Goal: Task Accomplishment & Management: Complete application form

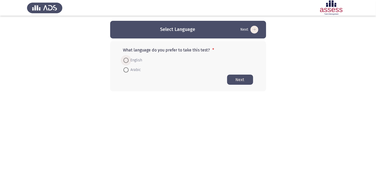
click at [135, 60] on span "English" at bounding box center [136, 60] width 14 height 6
click at [129, 60] on input "English" at bounding box center [125, 60] width 5 height 5
radio input "true"
click at [244, 76] on button "Next" at bounding box center [240, 79] width 26 height 10
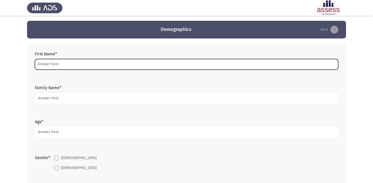
click at [96, 62] on input "First Name *" at bounding box center [186, 64] width 303 height 11
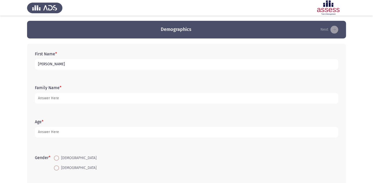
type input "Haneen [PERSON_NAME] [PERSON_NAME]"
drag, startPoint x: 96, startPoint y: 65, endPoint x: 18, endPoint y: 71, distance: 78.5
click at [18, 71] on app-assessment-container "Demographics Next First Name * Haneen [PERSON_NAME] [PERSON_NAME] Family Name *…" at bounding box center [186, 120] width 373 height 199
type input "حنين [PERSON_NAME]"
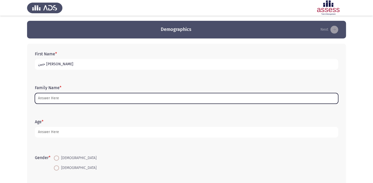
click at [98, 96] on input "Family Name *" at bounding box center [186, 98] width 303 height 11
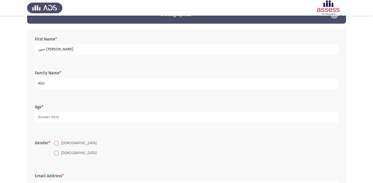
scroll to position [31, 0]
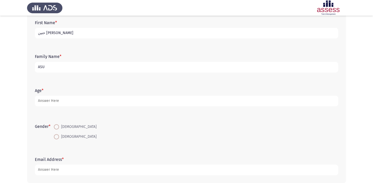
type input "ASU"
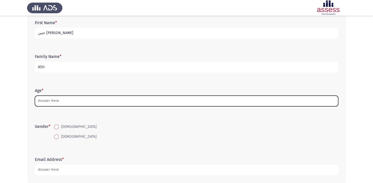
click at [73, 100] on input "Age *" at bounding box center [186, 101] width 303 height 11
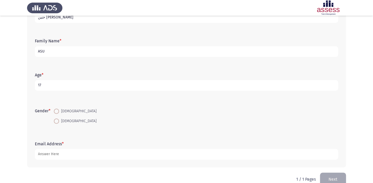
scroll to position [47, 0]
type input "17"
click at [55, 120] on span at bounding box center [56, 120] width 5 height 5
click at [55, 120] on input "[DEMOGRAPHIC_DATA]" at bounding box center [56, 120] width 5 height 5
radio input "true"
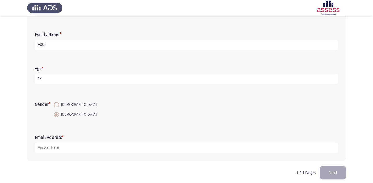
scroll to position [55, 0]
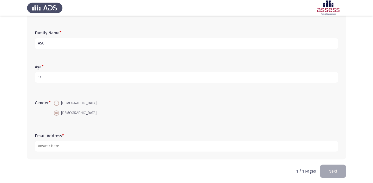
click at [24, 115] on app-assessment-container "Demographics Next First Name * [PERSON_NAME] Family Name * ASU Age * [DEMOGRAPH…" at bounding box center [186, 65] width 373 height 199
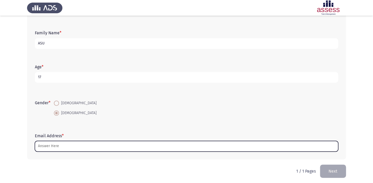
click at [82, 147] on input "Email Address *" at bounding box center [186, 146] width 303 height 11
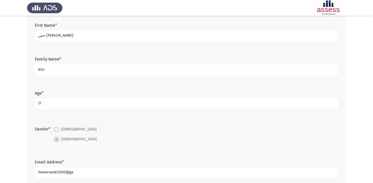
scroll to position [23, 0]
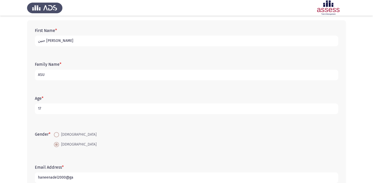
type input "haneenadel2000@ga"
drag, startPoint x: 52, startPoint y: 73, endPoint x: 29, endPoint y: 74, distance: 23.2
click at [29, 74] on div "First Name * [PERSON_NAME] Family Name * ASU Age * [DEMOGRAPHIC_DATA] Gender * …" at bounding box center [186, 105] width 319 height 171
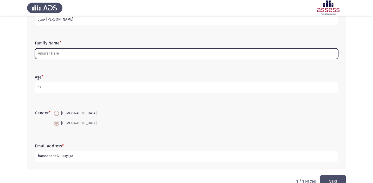
scroll to position [47, 0]
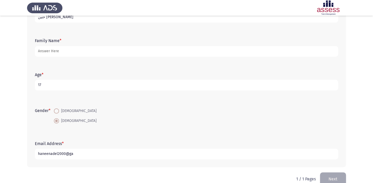
click at [84, 152] on input "haneenadel2000@ga" at bounding box center [186, 154] width 303 height 11
type input "[EMAIL_ADDRESS][DOMAIN_NAME]"
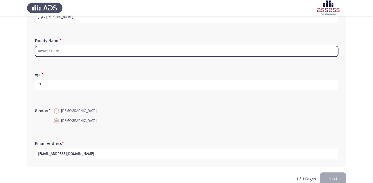
click at [69, 49] on input "Family Name *" at bounding box center [186, 51] width 303 height 11
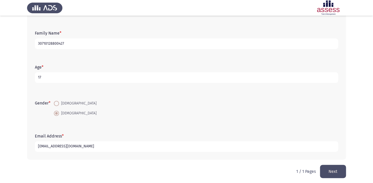
scroll to position [49, 0]
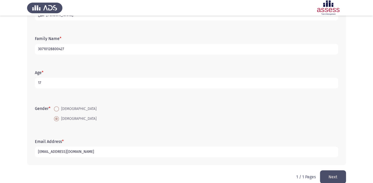
type input "30710128800427"
click at [325, 176] on button "Next" at bounding box center [333, 176] width 26 height 13
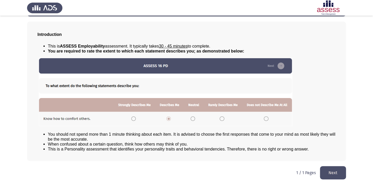
scroll to position [24, 0]
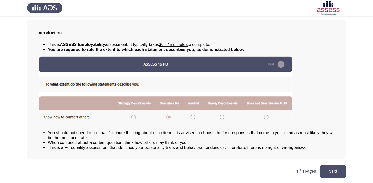
click at [196, 159] on div "Introduction This is ASSESS Employability assessment. It typically takes 30 - 4…" at bounding box center [186, 89] width 319 height 139
click at [336, 169] on button "Next" at bounding box center [333, 171] width 26 height 13
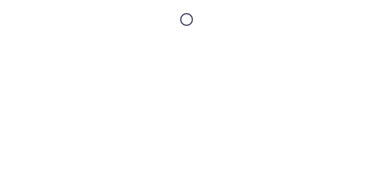
scroll to position [0, 0]
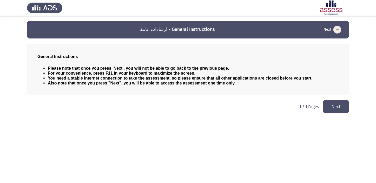
click at [155, 108] on html "ارشادات عامة - General Instructions Next General Instructions Please note that …" at bounding box center [188, 59] width 376 height 119
click at [333, 103] on button "Next" at bounding box center [336, 106] width 26 height 13
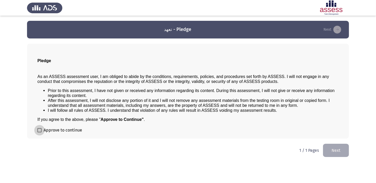
click at [38, 129] on span at bounding box center [39, 130] width 4 height 4
click at [39, 132] on input "Approve to continue" at bounding box center [39, 132] width 0 height 0
checkbox input "true"
click at [335, 148] on button "Next" at bounding box center [336, 150] width 26 height 13
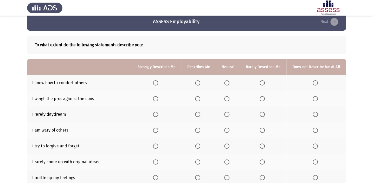
scroll to position [16, 0]
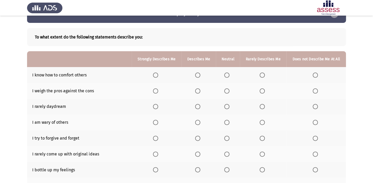
click at [198, 75] on span "Select an option" at bounding box center [198, 75] width 0 height 0
click at [198, 75] on input "Select an option" at bounding box center [197, 75] width 5 height 5
click at [262, 92] on span "Select an option" at bounding box center [261, 90] width 5 height 5
click at [262, 92] on input "Select an option" at bounding box center [261, 90] width 5 height 5
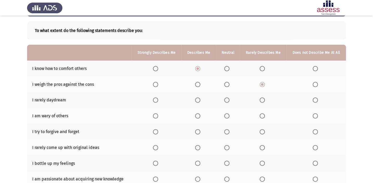
scroll to position [31, 0]
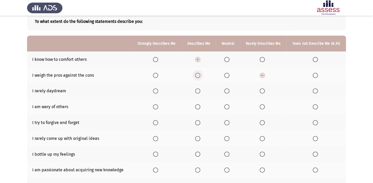
click at [198, 75] on span "Select an option" at bounding box center [198, 75] width 0 height 0
click at [198, 75] on input "Select an option" at bounding box center [197, 75] width 5 height 5
click at [260, 92] on span "Select an option" at bounding box center [261, 90] width 5 height 5
click at [260, 92] on input "Select an option" at bounding box center [261, 90] width 5 height 5
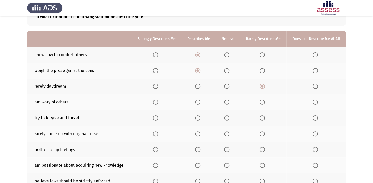
scroll to position [39, 0]
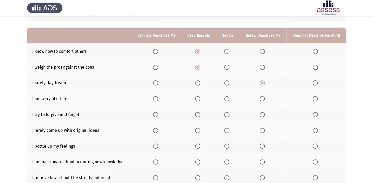
click at [158, 96] on span "Select an option" at bounding box center [155, 98] width 5 height 5
click at [158, 96] on input "Select an option" at bounding box center [155, 98] width 5 height 5
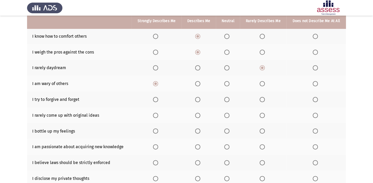
scroll to position [55, 0]
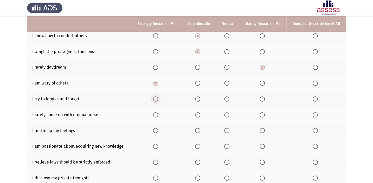
click at [155, 98] on span "Select an option" at bounding box center [155, 98] width 5 height 5
click at [155, 98] on input "Select an option" at bounding box center [155, 98] width 5 height 5
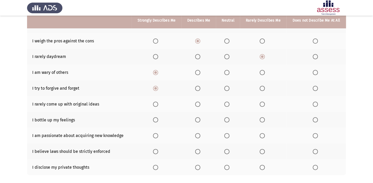
scroll to position [71, 0]
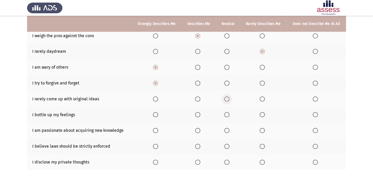
click at [229, 99] on span "Select an option" at bounding box center [226, 98] width 5 height 5
click at [229, 99] on input "Select an option" at bounding box center [226, 98] width 5 height 5
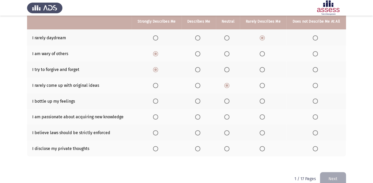
scroll to position [87, 0]
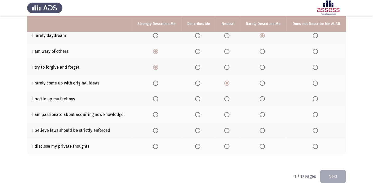
click at [198, 98] on span "Select an option" at bounding box center [197, 98] width 5 height 5
click at [198, 98] on input "Select an option" at bounding box center [197, 98] width 5 height 5
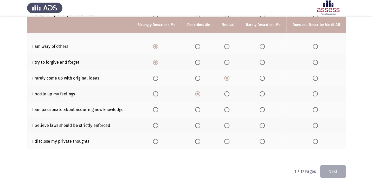
scroll to position [93, 0]
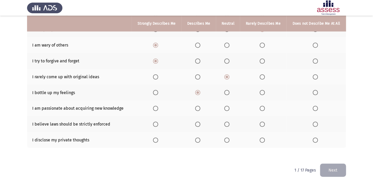
click at [197, 107] on span "Select an option" at bounding box center [197, 108] width 5 height 5
click at [197, 107] on input "Select an option" at bounding box center [197, 108] width 5 height 5
click at [157, 122] on span "Select an option" at bounding box center [155, 124] width 5 height 5
click at [157, 122] on input "Select an option" at bounding box center [155, 124] width 5 height 5
click at [197, 139] on span "Select an option" at bounding box center [197, 140] width 5 height 5
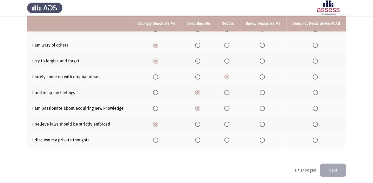
click at [197, 139] on input "Select an option" at bounding box center [197, 140] width 5 height 5
click at [329, 168] on button "Next" at bounding box center [333, 170] width 26 height 13
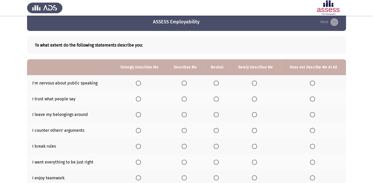
scroll to position [16, 0]
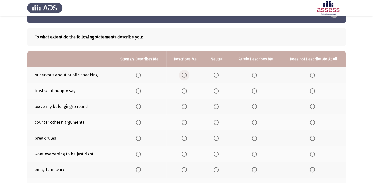
click at [186, 77] on span "Select an option" at bounding box center [183, 75] width 5 height 5
click at [186, 77] on input "Select an option" at bounding box center [183, 75] width 5 height 5
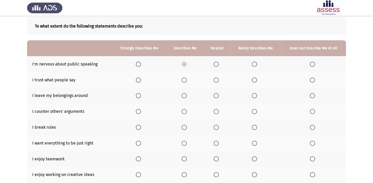
scroll to position [31, 0]
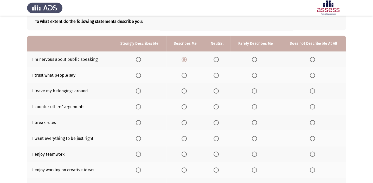
click at [255, 75] on span "Select an option" at bounding box center [254, 75] width 5 height 5
click at [255, 75] on input "Select an option" at bounding box center [254, 75] width 5 height 5
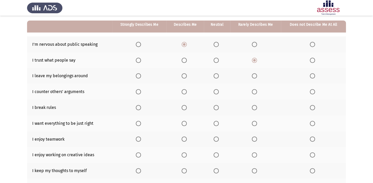
scroll to position [47, 0]
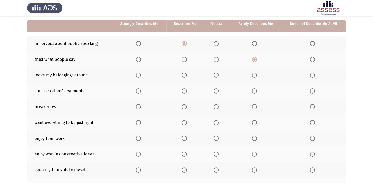
click at [255, 74] on span "Select an option" at bounding box center [254, 75] width 5 height 5
click at [255, 74] on input "Select an option" at bounding box center [254, 75] width 5 height 5
click at [253, 92] on span "Select an option" at bounding box center [254, 90] width 5 height 5
click at [253, 92] on input "Select an option" at bounding box center [254, 90] width 5 height 5
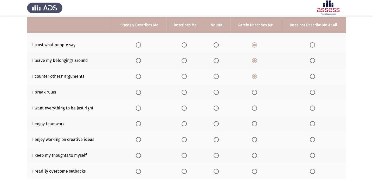
scroll to position [63, 0]
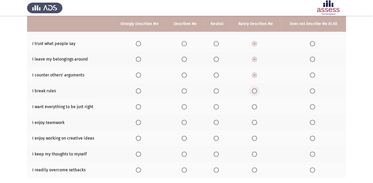
click at [256, 90] on span "Select an option" at bounding box center [254, 90] width 5 height 5
click at [256, 90] on input "Select an option" at bounding box center [254, 90] width 5 height 5
click at [310, 90] on span "Select an option" at bounding box center [312, 90] width 5 height 5
click at [310, 90] on input "Select an option" at bounding box center [312, 90] width 5 height 5
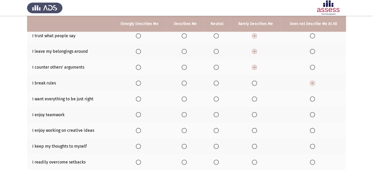
scroll to position [79, 0]
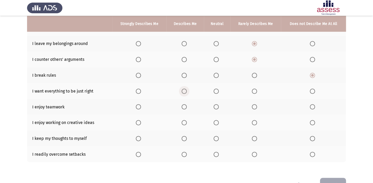
click at [185, 92] on span "Select an option" at bounding box center [183, 91] width 5 height 5
click at [185, 92] on input "Select an option" at bounding box center [183, 91] width 5 height 5
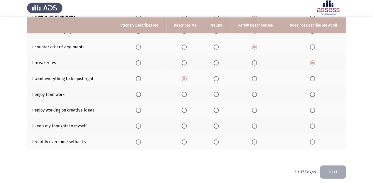
scroll to position [93, 0]
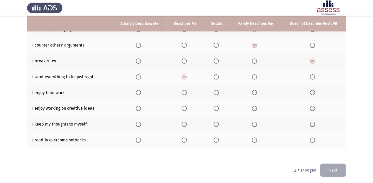
click at [185, 92] on span "Select an option" at bounding box center [183, 92] width 5 height 5
click at [185, 92] on input "Select an option" at bounding box center [183, 92] width 5 height 5
click at [184, 107] on span "Select an option" at bounding box center [183, 108] width 5 height 5
click at [184, 107] on input "Select an option" at bounding box center [183, 108] width 5 height 5
click at [184, 122] on span "Select an option" at bounding box center [183, 124] width 5 height 5
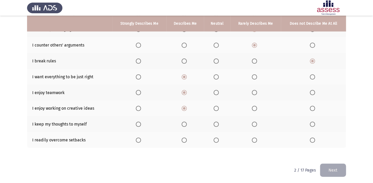
click at [184, 122] on input "Select an option" at bounding box center [183, 124] width 5 height 5
click at [184, 139] on span "Select an option" at bounding box center [183, 140] width 5 height 5
click at [184, 139] on input "Select an option" at bounding box center [183, 140] width 5 height 5
click at [326, 166] on button "Next" at bounding box center [333, 170] width 26 height 13
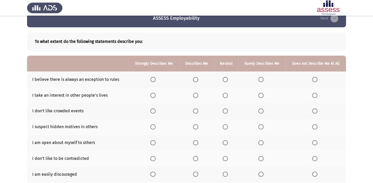
scroll to position [16, 0]
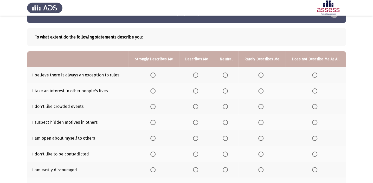
click at [194, 75] on span "Select an option" at bounding box center [195, 75] width 5 height 5
click at [194, 75] on input "Select an option" at bounding box center [195, 75] width 5 height 5
click at [194, 92] on span "Select an option" at bounding box center [195, 90] width 5 height 5
click at [194, 92] on input "Select an option" at bounding box center [195, 90] width 5 height 5
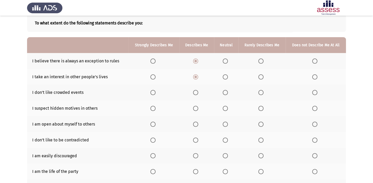
scroll to position [31, 0]
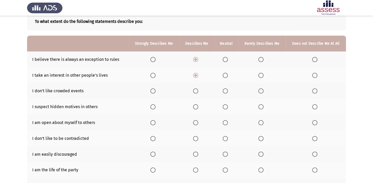
click at [223, 91] on span "Select an option" at bounding box center [225, 90] width 5 height 5
click at [223, 91] on input "Select an option" at bounding box center [225, 90] width 5 height 5
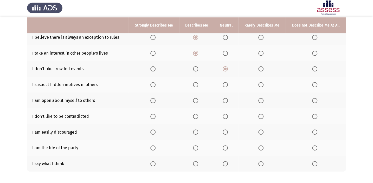
scroll to position [55, 0]
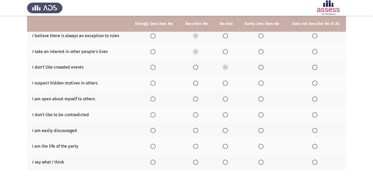
click at [263, 83] on span "Select an option" at bounding box center [260, 83] width 5 height 5
click at [263, 83] on input "Select an option" at bounding box center [260, 83] width 5 height 5
click at [195, 97] on span "Select an option" at bounding box center [195, 98] width 5 height 5
click at [195, 97] on input "Select an option" at bounding box center [195, 98] width 5 height 5
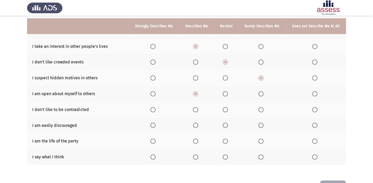
scroll to position [63, 0]
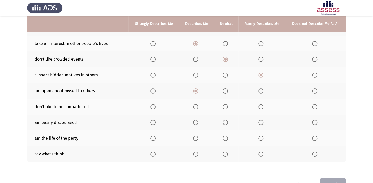
click at [226, 104] on span "Select an option" at bounding box center [225, 106] width 5 height 5
click at [226, 104] on input "Select an option" at bounding box center [225, 106] width 5 height 5
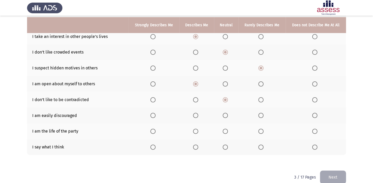
scroll to position [77, 0]
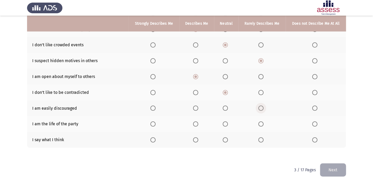
click at [262, 106] on span "Select an option" at bounding box center [260, 108] width 5 height 5
click at [262, 106] on input "Select an option" at bounding box center [260, 108] width 5 height 5
click at [258, 123] on span "Select an option" at bounding box center [260, 123] width 5 height 5
click at [258, 123] on input "Select an option" at bounding box center [260, 123] width 5 height 5
click at [196, 138] on span "Select an option" at bounding box center [195, 139] width 5 height 5
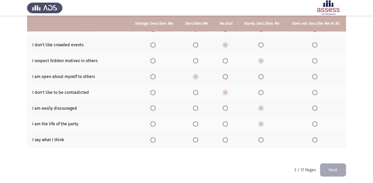
click at [196, 138] on input "Select an option" at bounding box center [195, 139] width 5 height 5
click at [331, 166] on button "Next" at bounding box center [333, 169] width 26 height 13
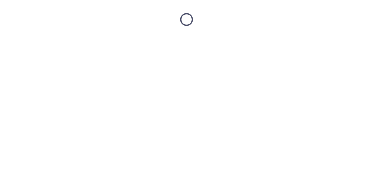
scroll to position [0, 0]
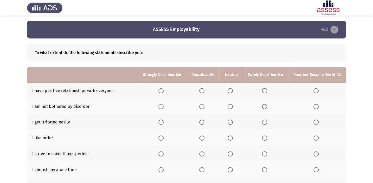
click at [164, 89] on span "Select an option" at bounding box center [160, 90] width 5 height 5
click at [164, 89] on input "Select an option" at bounding box center [160, 90] width 5 height 5
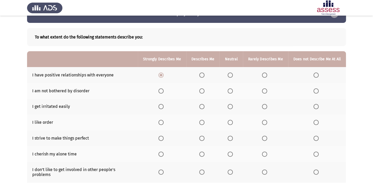
scroll to position [16, 0]
click at [203, 76] on span "Select an option" at bounding box center [201, 75] width 5 height 5
click at [203, 76] on input "Select an option" at bounding box center [201, 75] width 5 height 5
click at [146, 102] on th at bounding box center [162, 107] width 48 height 16
click at [265, 88] on span "Select an option" at bounding box center [264, 90] width 5 height 5
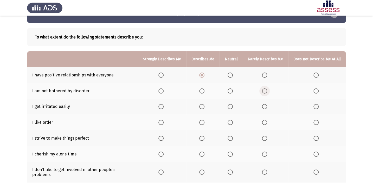
click at [265, 88] on input "Select an option" at bounding box center [264, 90] width 5 height 5
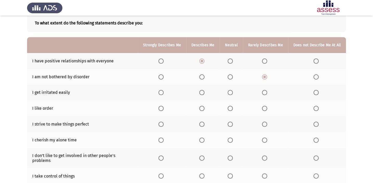
scroll to position [31, 0]
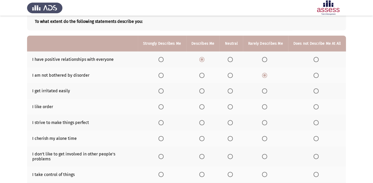
click at [262, 92] on span "Select an option" at bounding box center [264, 90] width 5 height 5
click at [262, 92] on input "Select an option" at bounding box center [264, 90] width 5 height 5
click at [203, 91] on span "Select an option" at bounding box center [201, 90] width 5 height 5
click at [203, 91] on input "Select an option" at bounding box center [201, 90] width 5 height 5
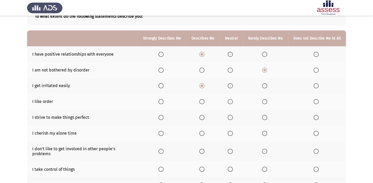
scroll to position [39, 0]
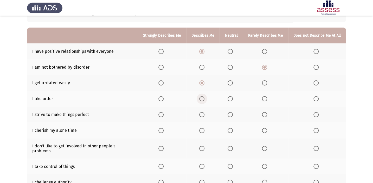
click at [205, 99] on label "Select an option" at bounding box center [202, 98] width 7 height 5
click at [204, 99] on input "Select an option" at bounding box center [201, 98] width 5 height 5
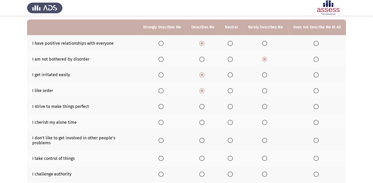
scroll to position [55, 0]
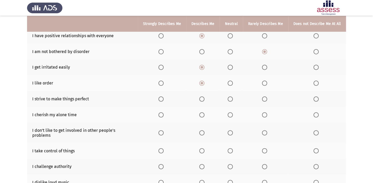
click at [228, 99] on span "Select an option" at bounding box center [229, 98] width 5 height 5
click at [228, 99] on input "Select an option" at bounding box center [229, 98] width 5 height 5
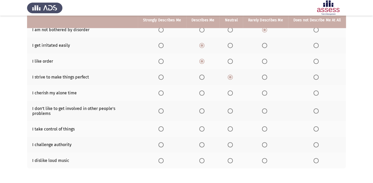
scroll to position [79, 0]
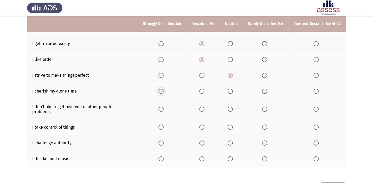
click at [162, 92] on span "Select an option" at bounding box center [160, 91] width 5 height 5
click at [162, 92] on input "Select an option" at bounding box center [160, 91] width 5 height 5
click at [198, 105] on th at bounding box center [202, 109] width 33 height 20
click at [200, 107] on span "Select an option" at bounding box center [201, 109] width 5 height 5
click at [200, 107] on input "Select an option" at bounding box center [201, 109] width 5 height 5
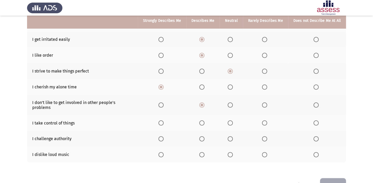
scroll to position [87, 0]
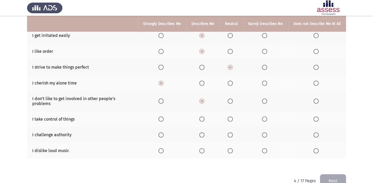
click at [204, 116] on span "Select an option" at bounding box center [201, 118] width 5 height 5
click at [204, 116] on input "Select an option" at bounding box center [201, 118] width 5 height 5
click at [230, 132] on span "Select an option" at bounding box center [229, 134] width 5 height 5
click at [230, 132] on input "Select an option" at bounding box center [229, 134] width 5 height 5
click at [262, 129] on th at bounding box center [265, 135] width 45 height 16
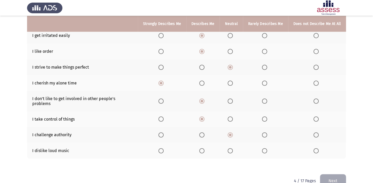
click at [265, 132] on span "Select an option" at bounding box center [264, 134] width 5 height 5
click at [265, 132] on input "Select an option" at bounding box center [264, 134] width 5 height 5
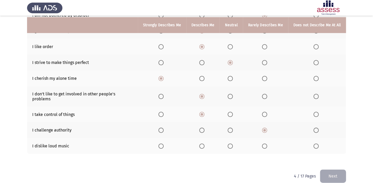
scroll to position [93, 0]
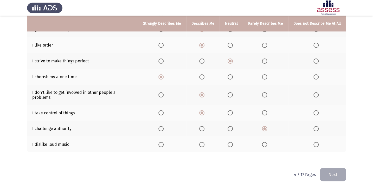
click at [203, 142] on span "Select an option" at bounding box center [201, 144] width 5 height 5
click at [203, 142] on input "Select an option" at bounding box center [201, 144] width 5 height 5
click at [204, 147] on div "To what extent do the following statements describe you: Strongly Describes Me …" at bounding box center [186, 54] width 319 height 217
click at [332, 168] on button "Next" at bounding box center [333, 174] width 26 height 13
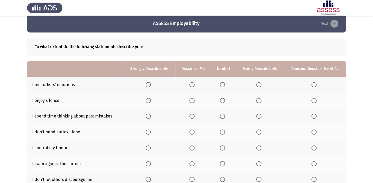
scroll to position [8, 0]
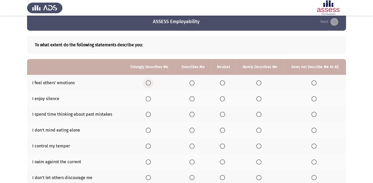
click at [146, 83] on span "Select an option" at bounding box center [148, 82] width 5 height 5
click at [146, 83] on input "Select an option" at bounding box center [148, 82] width 5 height 5
click at [134, 92] on th at bounding box center [149, 99] width 52 height 16
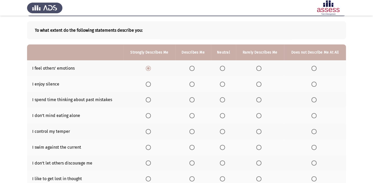
scroll to position [23, 0]
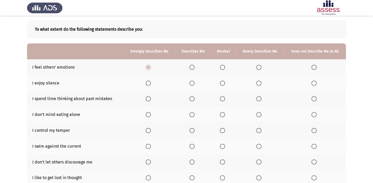
click at [197, 83] on th at bounding box center [193, 83] width 36 height 16
click at [194, 82] on span "Select an option" at bounding box center [191, 83] width 5 height 5
click at [194, 82] on input "Select an option" at bounding box center [191, 83] width 5 height 5
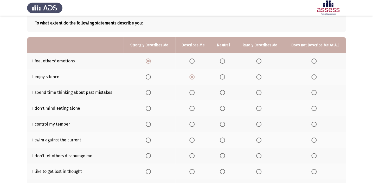
scroll to position [31, 0]
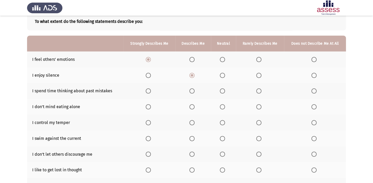
click at [196, 93] on label "Select an option" at bounding box center [192, 90] width 7 height 5
click at [194, 93] on input "Select an option" at bounding box center [191, 90] width 5 height 5
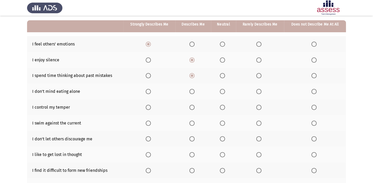
scroll to position [47, 0]
click at [193, 89] on span "Select an option" at bounding box center [191, 90] width 5 height 5
click at [193, 89] on input "Select an option" at bounding box center [191, 90] width 5 height 5
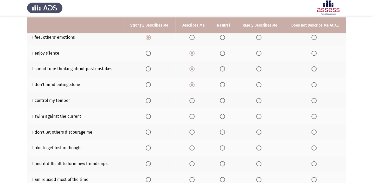
scroll to position [55, 0]
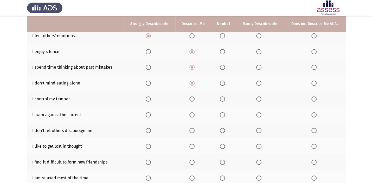
click at [223, 101] on th at bounding box center [223, 99] width 25 height 16
click at [223, 101] on span "Select an option" at bounding box center [222, 98] width 5 height 5
click at [223, 101] on input "Select an option" at bounding box center [222, 98] width 5 height 5
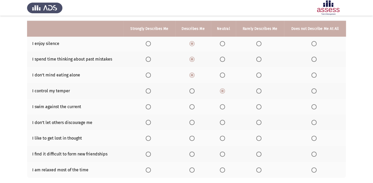
scroll to position [71, 0]
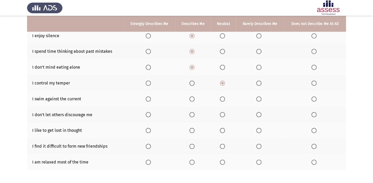
click at [257, 96] on span "Select an option" at bounding box center [258, 98] width 5 height 5
click at [257, 96] on input "Select an option" at bounding box center [258, 98] width 5 height 5
click at [193, 113] on span "Select an option" at bounding box center [191, 114] width 5 height 5
click at [193, 113] on input "Select an option" at bounding box center [191, 114] width 5 height 5
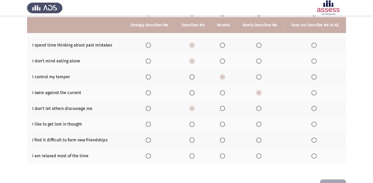
scroll to position [79, 0]
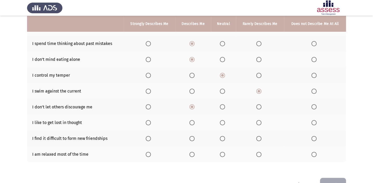
click at [192, 123] on span "Select an option" at bounding box center [192, 123] width 0 height 0
click at [192, 121] on input "Select an option" at bounding box center [191, 122] width 5 height 5
click at [258, 140] on th at bounding box center [260, 139] width 48 height 16
click at [258, 138] on span "Select an option" at bounding box center [258, 138] width 5 height 5
click at [258, 138] on input "Select an option" at bounding box center [258, 138] width 5 height 5
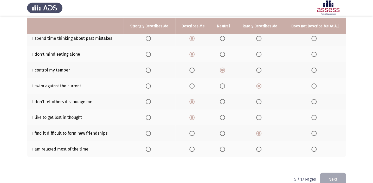
scroll to position [87, 0]
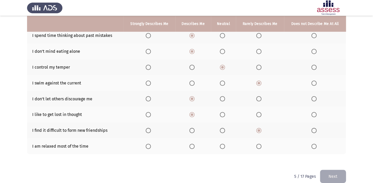
click at [192, 145] on span "Select an option" at bounding box center [191, 146] width 5 height 5
click at [192, 145] on input "Select an option" at bounding box center [191, 146] width 5 height 5
click at [340, 174] on button "Next" at bounding box center [333, 176] width 26 height 13
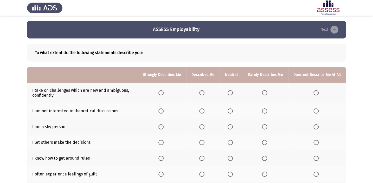
click at [202, 91] on span "Select an option" at bounding box center [201, 92] width 5 height 5
click at [202, 91] on input "Select an option" at bounding box center [201, 92] width 5 height 5
click at [264, 94] on span "Select an option" at bounding box center [264, 92] width 5 height 5
click at [264, 94] on input "Select an option" at bounding box center [264, 92] width 5 height 5
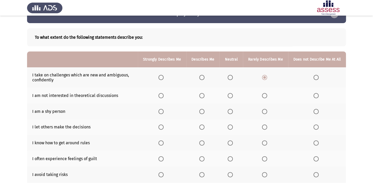
scroll to position [16, 0]
click at [204, 94] on span "Select an option" at bounding box center [201, 95] width 5 height 5
click at [204, 94] on input "Select an option" at bounding box center [201, 95] width 5 height 5
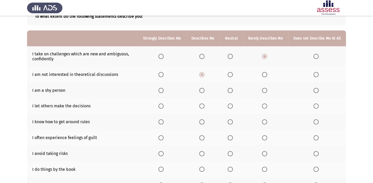
scroll to position [39, 0]
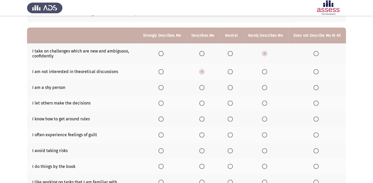
click at [233, 89] on span "Select an option" at bounding box center [229, 87] width 5 height 5
click at [233, 89] on input "Select an option" at bounding box center [229, 87] width 5 height 5
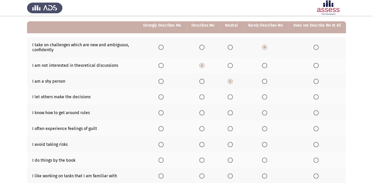
scroll to position [47, 0]
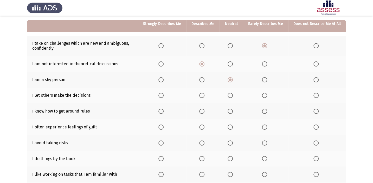
click at [203, 96] on span "Select an option" at bounding box center [201, 95] width 5 height 5
click at [203, 96] on input "Select an option" at bounding box center [201, 95] width 5 height 5
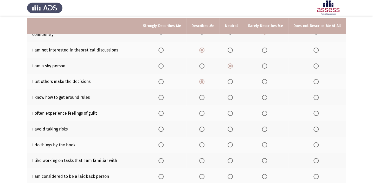
scroll to position [63, 0]
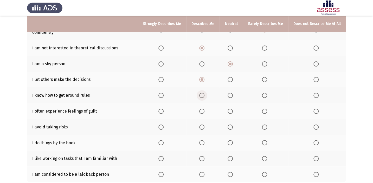
click at [203, 95] on span "Select an option" at bounding box center [201, 95] width 5 height 5
click at [203, 95] on input "Select an option" at bounding box center [201, 95] width 5 height 5
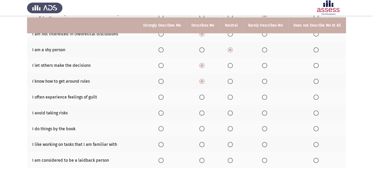
scroll to position [79, 0]
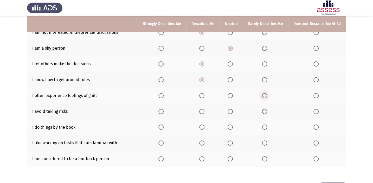
click at [264, 96] on span "Select an option" at bounding box center [264, 96] width 0 height 0
click at [265, 95] on input "Select an option" at bounding box center [264, 95] width 5 height 5
click at [267, 111] on span "Select an option" at bounding box center [264, 111] width 5 height 5
click at [267, 111] on input "Select an option" at bounding box center [264, 111] width 5 height 5
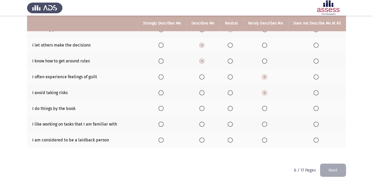
scroll to position [97, 0]
click at [265, 107] on span "Select an option" at bounding box center [264, 108] width 5 height 5
click at [265, 107] on input "Select an option" at bounding box center [264, 108] width 5 height 5
click at [203, 124] on span "Select an option" at bounding box center [201, 123] width 5 height 5
click at [203, 124] on input "Select an option" at bounding box center [201, 123] width 5 height 5
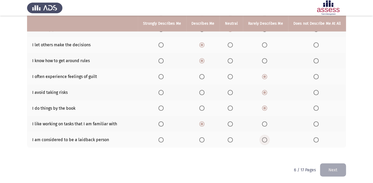
click at [269, 139] on label "Select an option" at bounding box center [265, 139] width 7 height 5
click at [267, 139] on input "Select an option" at bounding box center [264, 139] width 5 height 5
click at [233, 141] on span "Select an option" at bounding box center [229, 139] width 5 height 5
click at [233, 141] on input "Select an option" at bounding box center [229, 139] width 5 height 5
click at [343, 172] on button "Next" at bounding box center [333, 169] width 26 height 13
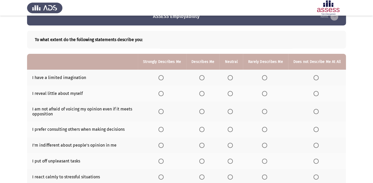
scroll to position [16, 0]
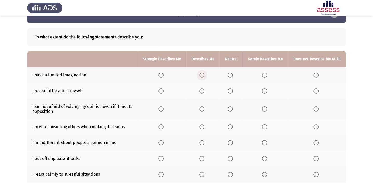
click at [202, 73] on span "Select an option" at bounding box center [201, 75] width 5 height 5
click at [202, 73] on input "Select an option" at bounding box center [201, 75] width 5 height 5
click at [201, 88] on span "Select an option" at bounding box center [201, 90] width 5 height 5
click at [201, 88] on input "Select an option" at bounding box center [201, 90] width 5 height 5
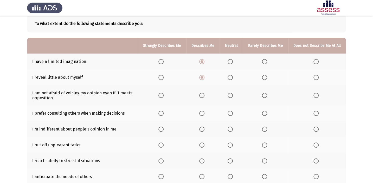
scroll to position [31, 0]
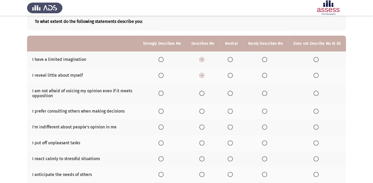
click at [204, 94] on span "Select an option" at bounding box center [201, 93] width 5 height 5
click at [204, 94] on input "Select an option" at bounding box center [201, 93] width 5 height 5
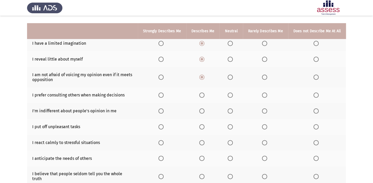
scroll to position [55, 0]
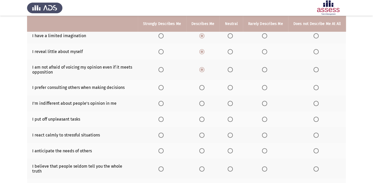
click at [203, 86] on span "Select an option" at bounding box center [201, 87] width 5 height 5
click at [203, 86] on input "Select an option" at bounding box center [201, 87] width 5 height 5
click at [162, 85] on span "Select an option" at bounding box center [160, 87] width 5 height 5
click at [162, 85] on input "Select an option" at bounding box center [160, 87] width 5 height 5
click at [204, 104] on span "Select an option" at bounding box center [201, 103] width 5 height 5
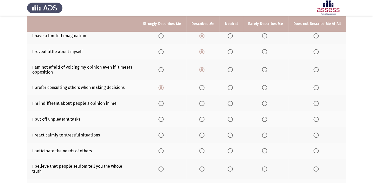
click at [204, 104] on input "Select an option" at bounding box center [201, 103] width 5 height 5
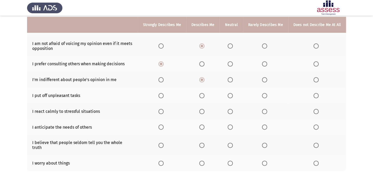
scroll to position [87, 0]
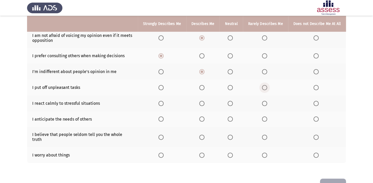
click at [267, 88] on span "Select an option" at bounding box center [264, 87] width 5 height 5
click at [267, 88] on input "Select an option" at bounding box center [264, 87] width 5 height 5
click at [232, 101] on span "Select an option" at bounding box center [229, 103] width 5 height 5
click at [232, 101] on input "Select an option" at bounding box center [229, 103] width 5 height 5
click at [203, 120] on span "Select an option" at bounding box center [201, 118] width 5 height 5
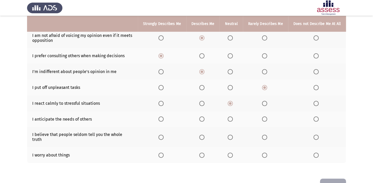
click at [203, 120] on input "Select an option" at bounding box center [201, 118] width 5 height 5
click at [233, 136] on span "Select an option" at bounding box center [229, 137] width 5 height 5
click at [233, 136] on input "Select an option" at bounding box center [229, 137] width 5 height 5
click at [204, 135] on span "Select an option" at bounding box center [201, 137] width 5 height 5
click at [204, 135] on input "Select an option" at bounding box center [201, 137] width 5 height 5
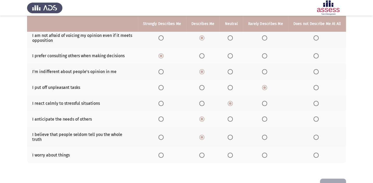
click at [204, 153] on span "Select an option" at bounding box center [201, 155] width 5 height 5
click at [204, 153] on input "Select an option" at bounding box center [201, 155] width 5 height 5
click at [326, 179] on button "Next" at bounding box center [333, 185] width 26 height 13
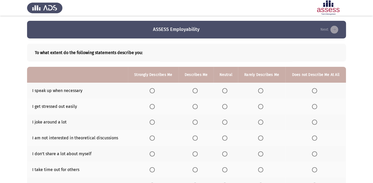
click at [196, 91] on span "Select an option" at bounding box center [194, 90] width 5 height 5
click at [196, 91] on input "Select an option" at bounding box center [194, 90] width 5 height 5
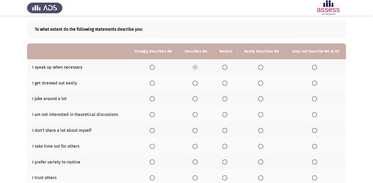
scroll to position [31, 0]
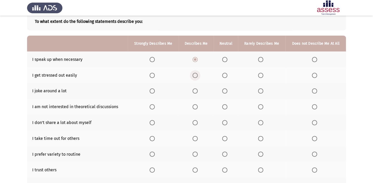
click at [194, 74] on span "Select an option" at bounding box center [194, 75] width 5 height 5
click at [194, 74] on input "Select an option" at bounding box center [194, 75] width 5 height 5
click at [177, 95] on th at bounding box center [153, 91] width 51 height 16
click at [152, 89] on span "Select an option" at bounding box center [151, 90] width 5 height 5
click at [152, 89] on input "Select an option" at bounding box center [151, 90] width 5 height 5
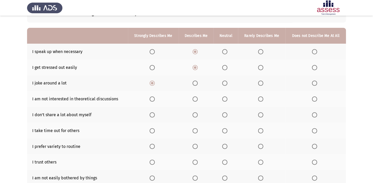
scroll to position [47, 0]
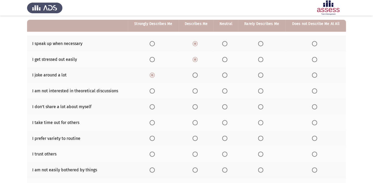
click at [198, 89] on label "Select an option" at bounding box center [195, 90] width 7 height 5
click at [198, 89] on input "Select an option" at bounding box center [194, 90] width 5 height 5
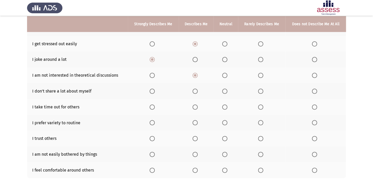
scroll to position [63, 0]
click at [196, 89] on span "Select an option" at bounding box center [194, 90] width 5 height 5
click at [196, 89] on input "Select an option" at bounding box center [194, 90] width 5 height 5
click at [155, 105] on label "Select an option" at bounding box center [152, 106] width 7 height 5
click at [155, 105] on input "Select an option" at bounding box center [151, 106] width 5 height 5
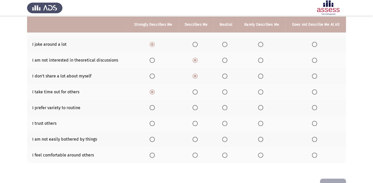
scroll to position [79, 0]
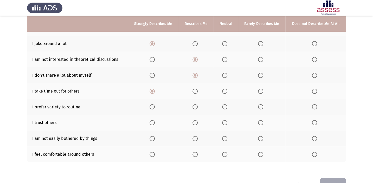
click at [150, 108] on span "Select an option" at bounding box center [151, 106] width 5 height 5
click at [150, 108] on input "Select an option" at bounding box center [151, 106] width 5 height 5
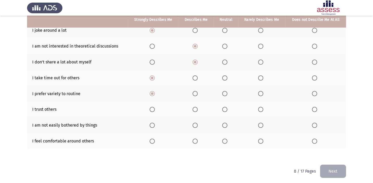
scroll to position [93, 0]
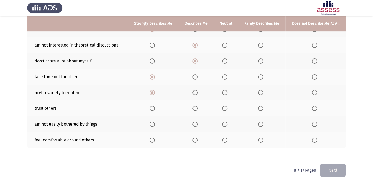
click at [260, 107] on span "Select an option" at bounding box center [260, 108] width 5 height 5
click at [260, 107] on input "Select an option" at bounding box center [260, 108] width 5 height 5
click at [258, 123] on span "Select an option" at bounding box center [260, 124] width 5 height 5
click at [258, 123] on input "Select an option" at bounding box center [260, 124] width 5 height 5
click at [227, 138] on label "Select an option" at bounding box center [225, 140] width 7 height 5
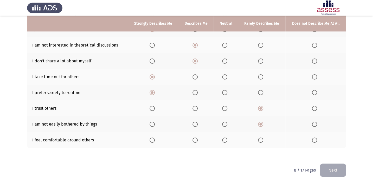
click at [227, 138] on input "Select an option" at bounding box center [224, 140] width 5 height 5
click at [335, 169] on button "Next" at bounding box center [333, 170] width 26 height 13
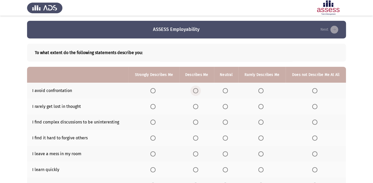
click at [194, 88] on span "Select an option" at bounding box center [195, 90] width 5 height 5
click at [194, 88] on input "Select an option" at bounding box center [195, 90] width 5 height 5
click at [259, 106] on span "Select an option" at bounding box center [260, 106] width 5 height 5
click at [259, 106] on input "Select an option" at bounding box center [260, 106] width 5 height 5
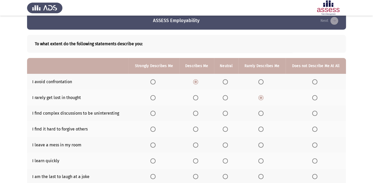
scroll to position [16, 0]
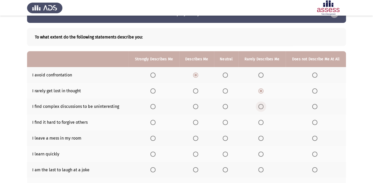
click at [263, 105] on span "Select an option" at bounding box center [260, 106] width 5 height 5
click at [263, 105] on input "Select an option" at bounding box center [260, 106] width 5 height 5
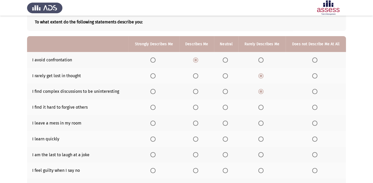
scroll to position [39, 0]
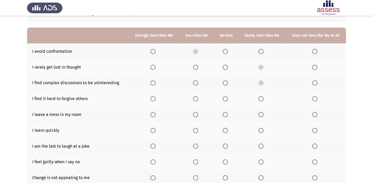
click at [262, 97] on span "Select an option" at bounding box center [260, 98] width 5 height 5
click at [262, 97] on input "Select an option" at bounding box center [260, 98] width 5 height 5
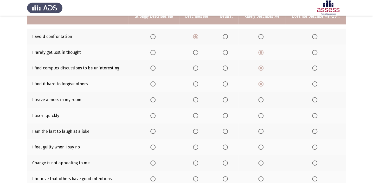
scroll to position [55, 0]
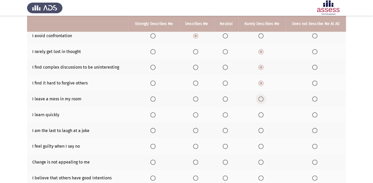
click at [261, 97] on span "Select an option" at bounding box center [260, 98] width 5 height 5
click at [261, 97] on input "Select an option" at bounding box center [260, 98] width 5 height 5
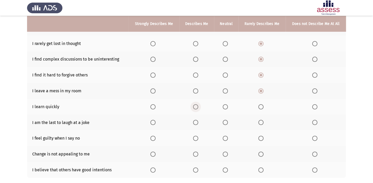
click at [198, 108] on span "Select an option" at bounding box center [195, 106] width 5 height 5
click at [198, 108] on input "Select an option" at bounding box center [195, 106] width 5 height 5
click at [154, 104] on mat-radio-button "Select an option" at bounding box center [153, 106] width 7 height 5
click at [154, 105] on span "Select an option" at bounding box center [152, 106] width 5 height 5
click at [154, 105] on input "Select an option" at bounding box center [152, 106] width 5 height 5
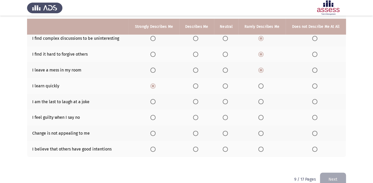
scroll to position [87, 0]
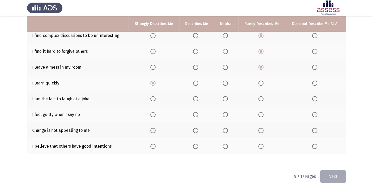
click at [194, 100] on span "Select an option" at bounding box center [195, 98] width 5 height 5
click at [194, 100] on input "Select an option" at bounding box center [195, 98] width 5 height 5
click at [194, 114] on span "Select an option" at bounding box center [195, 114] width 5 height 5
click at [194, 114] on input "Select an option" at bounding box center [195, 114] width 5 height 5
click at [198, 131] on span "Select an option" at bounding box center [195, 130] width 5 height 5
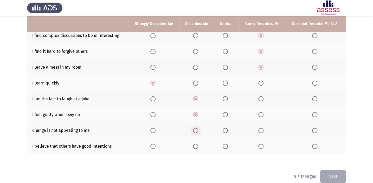
click at [198, 131] on input "Select an option" at bounding box center [195, 130] width 5 height 5
click at [195, 145] on span "Select an option" at bounding box center [195, 146] width 5 height 5
click at [195, 145] on input "Select an option" at bounding box center [195, 146] width 5 height 5
click at [334, 174] on button "Next" at bounding box center [333, 176] width 26 height 13
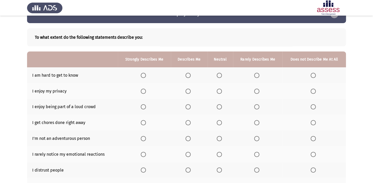
scroll to position [16, 0]
click at [258, 75] on span "Select an option" at bounding box center [256, 75] width 5 height 5
click at [258, 75] on input "Select an option" at bounding box center [256, 75] width 5 height 5
click at [187, 92] on span "Select an option" at bounding box center [187, 90] width 5 height 5
click at [187, 92] on input "Select an option" at bounding box center [187, 90] width 5 height 5
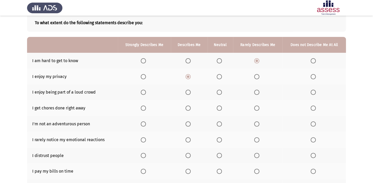
scroll to position [31, 0]
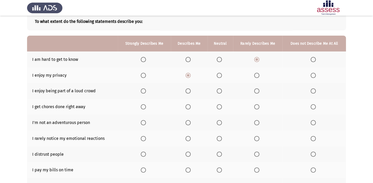
click at [255, 90] on span "Select an option" at bounding box center [256, 90] width 5 height 5
click at [255, 90] on input "Select an option" at bounding box center [256, 90] width 5 height 5
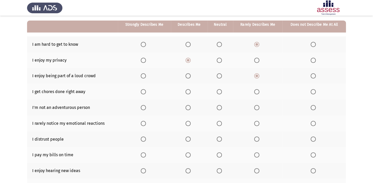
scroll to position [47, 0]
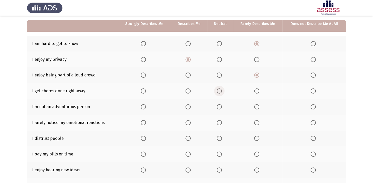
click at [218, 91] on span "Select an option" at bounding box center [219, 90] width 5 height 5
click at [218, 91] on input "Select an option" at bounding box center [219, 90] width 5 height 5
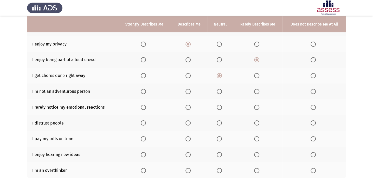
scroll to position [63, 0]
click at [256, 90] on span "Select an option" at bounding box center [256, 90] width 5 height 5
click at [256, 90] on input "Select an option" at bounding box center [256, 90] width 5 height 5
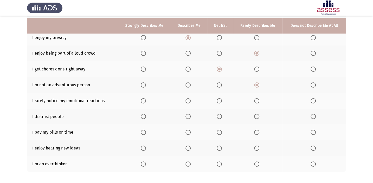
scroll to position [71, 0]
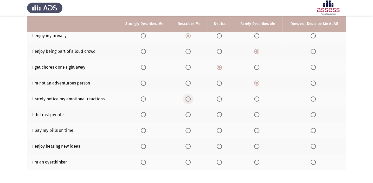
click at [190, 97] on span "Select an option" at bounding box center [187, 98] width 5 height 5
click at [190, 97] on input "Select an option" at bounding box center [187, 98] width 5 height 5
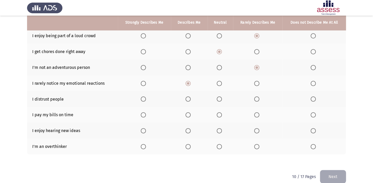
scroll to position [87, 0]
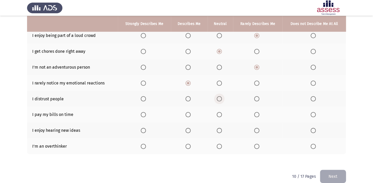
click at [219, 98] on span "Select an option" at bounding box center [219, 98] width 5 height 5
click at [219, 98] on input "Select an option" at bounding box center [219, 98] width 5 height 5
click at [219, 114] on span "Select an option" at bounding box center [219, 114] width 5 height 5
click at [219, 114] on input "Select an option" at bounding box center [219, 114] width 5 height 5
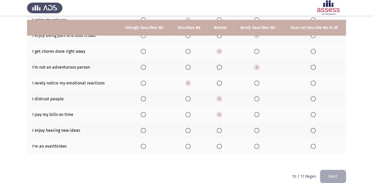
scroll to position [93, 0]
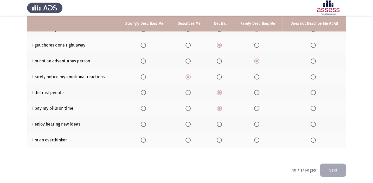
click at [187, 122] on span "Select an option" at bounding box center [187, 124] width 5 height 5
click at [187, 122] on input "Select an option" at bounding box center [187, 124] width 5 height 5
click at [146, 140] on label "Select an option" at bounding box center [144, 140] width 7 height 5
click at [146, 140] on input "Select an option" at bounding box center [143, 140] width 5 height 5
click at [331, 168] on button "Next" at bounding box center [333, 170] width 26 height 13
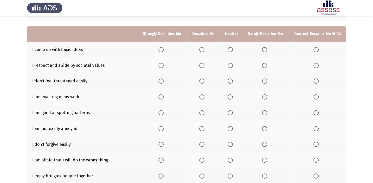
scroll to position [39, 0]
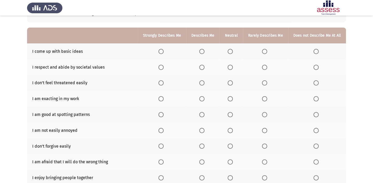
click at [201, 51] on span "Select an option" at bounding box center [201, 51] width 5 height 5
click at [201, 51] on input "Select an option" at bounding box center [201, 51] width 5 height 5
click at [200, 67] on th at bounding box center [202, 67] width 33 height 16
click at [204, 67] on span "Select an option" at bounding box center [201, 67] width 5 height 5
click at [204, 67] on input "Select an option" at bounding box center [201, 67] width 5 height 5
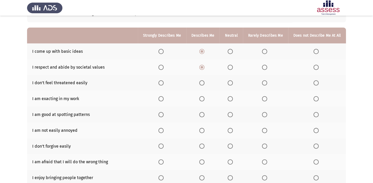
click at [200, 83] on th at bounding box center [202, 83] width 33 height 16
click at [204, 83] on span "Select an option" at bounding box center [201, 82] width 5 height 5
click at [204, 83] on input "Select an option" at bounding box center [201, 82] width 5 height 5
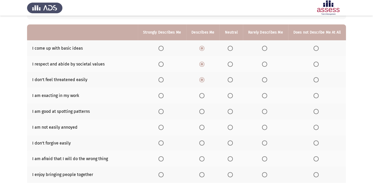
scroll to position [55, 0]
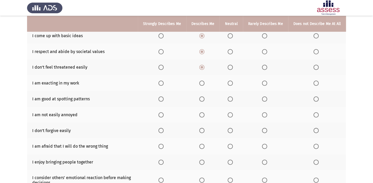
click at [202, 83] on span "Select an option" at bounding box center [202, 83] width 0 height 0
click at [204, 82] on input "Select an option" at bounding box center [201, 83] width 5 height 5
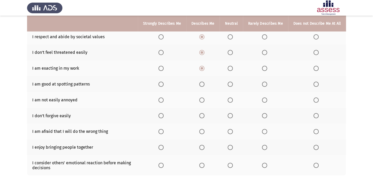
scroll to position [71, 0]
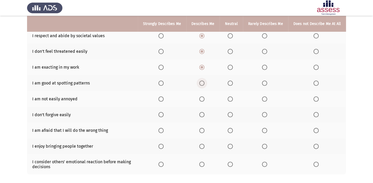
click at [204, 84] on span "Select an option" at bounding box center [201, 83] width 5 height 5
click at [204, 84] on input "Select an option" at bounding box center [201, 83] width 5 height 5
click at [265, 99] on span "Select an option" at bounding box center [264, 98] width 5 height 5
click at [265, 99] on input "Select an option" at bounding box center [264, 98] width 5 height 5
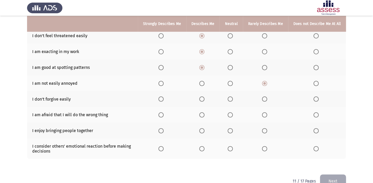
scroll to position [87, 0]
click at [264, 99] on span "Select an option" at bounding box center [264, 98] width 5 height 5
click at [264, 99] on input "Select an option" at bounding box center [264, 98] width 5 height 5
click at [204, 114] on span "Select an option" at bounding box center [201, 114] width 5 height 5
click at [204, 114] on input "Select an option" at bounding box center [201, 114] width 5 height 5
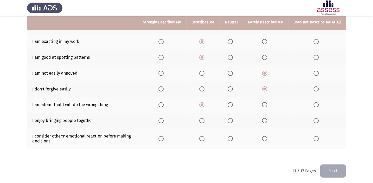
scroll to position [97, 0]
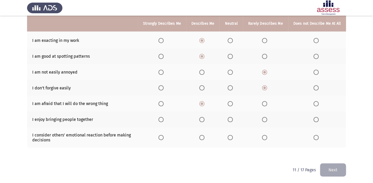
click at [202, 119] on span "Select an option" at bounding box center [201, 119] width 5 height 5
click at [202, 119] on input "Select an option" at bounding box center [201, 119] width 5 height 5
click at [202, 138] on span "Select an option" at bounding box center [202, 138] width 0 height 0
click at [204, 136] on input "Select an option" at bounding box center [201, 137] width 5 height 5
click at [324, 167] on button "Next" at bounding box center [333, 169] width 26 height 13
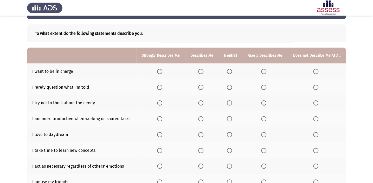
scroll to position [22, 0]
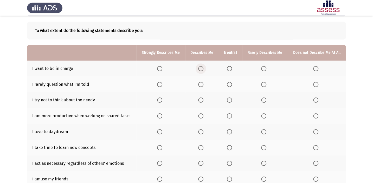
click at [199, 70] on span "Select an option" at bounding box center [200, 68] width 5 height 5
click at [199, 70] on input "Select an option" at bounding box center [200, 68] width 5 height 5
click at [180, 90] on th at bounding box center [160, 84] width 49 height 16
click at [262, 86] on span "Select an option" at bounding box center [263, 84] width 5 height 5
click at [262, 86] on input "Select an option" at bounding box center [263, 84] width 5 height 5
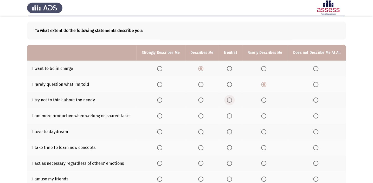
click at [229, 99] on span "Select an option" at bounding box center [229, 99] width 5 height 5
click at [229, 99] on input "Select an option" at bounding box center [229, 99] width 5 height 5
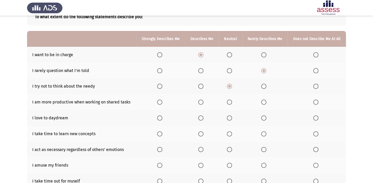
scroll to position [38, 0]
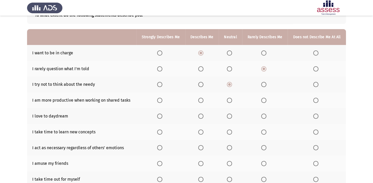
click at [202, 101] on span "Select an option" at bounding box center [200, 100] width 5 height 5
click at [202, 101] on input "Select an option" at bounding box center [200, 100] width 5 height 5
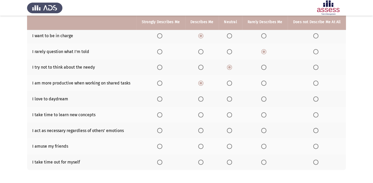
scroll to position [61, 0]
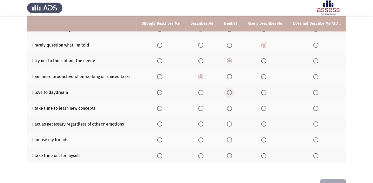
click at [229, 91] on span "Select an option" at bounding box center [229, 92] width 5 height 5
click at [229, 91] on input "Select an option" at bounding box center [229, 92] width 5 height 5
click at [261, 90] on th at bounding box center [264, 92] width 45 height 16
click at [264, 90] on span "Select an option" at bounding box center [263, 92] width 5 height 5
click at [264, 90] on input "Select an option" at bounding box center [263, 92] width 5 height 5
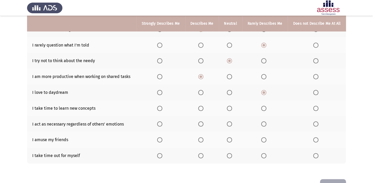
click at [262, 107] on span "Select an option" at bounding box center [263, 108] width 5 height 5
click at [262, 107] on input "Select an option" at bounding box center [263, 108] width 5 height 5
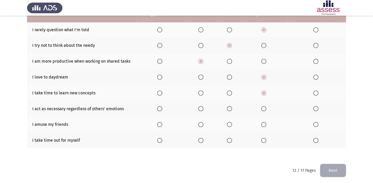
scroll to position [77, 0]
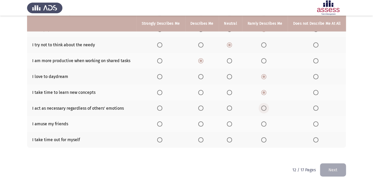
click at [263, 109] on span "Select an option" at bounding box center [263, 108] width 5 height 5
click at [263, 109] on input "Select an option" at bounding box center [263, 108] width 5 height 5
click at [203, 121] on span "Select an option" at bounding box center [200, 123] width 5 height 5
click at [203, 121] on input "Select an option" at bounding box center [200, 123] width 5 height 5
click at [201, 138] on span "Select an option" at bounding box center [200, 139] width 5 height 5
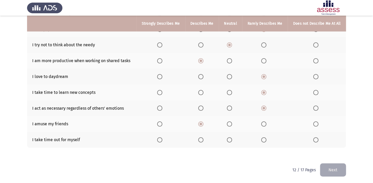
click at [201, 138] on input "Select an option" at bounding box center [200, 139] width 5 height 5
click at [334, 168] on button "Next" at bounding box center [333, 169] width 26 height 13
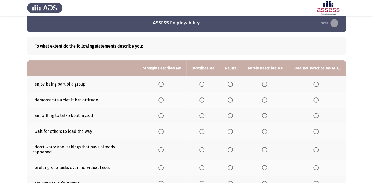
scroll to position [16, 0]
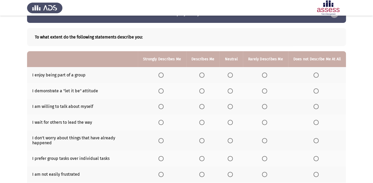
click at [204, 76] on span "Select an option" at bounding box center [201, 75] width 5 height 5
click at [204, 76] on input "Select an option" at bounding box center [201, 75] width 5 height 5
click at [205, 94] on th at bounding box center [202, 91] width 33 height 16
click at [204, 91] on span "Select an option" at bounding box center [201, 90] width 5 height 5
click at [204, 91] on input "Select an option" at bounding box center [201, 90] width 5 height 5
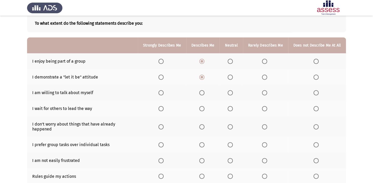
scroll to position [31, 0]
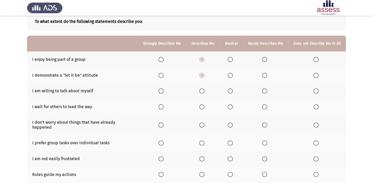
click at [201, 91] on span "Select an option" at bounding box center [201, 90] width 5 height 5
click at [201, 91] on input "Select an option" at bounding box center [201, 90] width 5 height 5
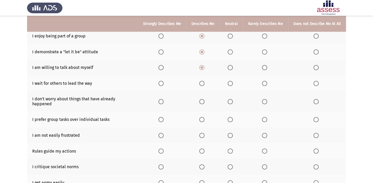
scroll to position [55, 0]
click at [230, 81] on span "Select an option" at bounding box center [229, 83] width 5 height 5
click at [230, 81] on input "Select an option" at bounding box center [229, 83] width 5 height 5
click at [313, 97] on th at bounding box center [317, 101] width 58 height 20
click at [315, 99] on span "Select an option" at bounding box center [315, 101] width 5 height 5
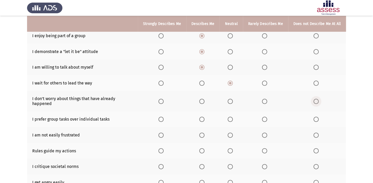
click at [315, 99] on input "Select an option" at bounding box center [315, 101] width 5 height 5
click at [204, 117] on span "Select an option" at bounding box center [201, 119] width 5 height 5
click at [204, 117] on input "Select an option" at bounding box center [201, 119] width 5 height 5
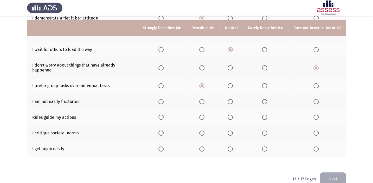
scroll to position [93, 0]
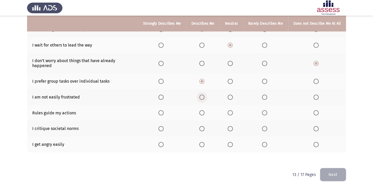
click at [204, 95] on span "Select an option" at bounding box center [201, 97] width 5 height 5
click at [204, 95] on input "Select an option" at bounding box center [201, 97] width 5 height 5
click at [265, 110] on span "Select an option" at bounding box center [264, 112] width 5 height 5
click at [265, 110] on input "Select an option" at bounding box center [264, 112] width 5 height 5
click at [202, 126] on span "Select an option" at bounding box center [201, 128] width 5 height 5
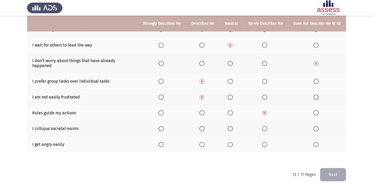
click at [202, 126] on input "Select an option" at bounding box center [201, 128] width 5 height 5
click at [265, 142] on span "Select an option" at bounding box center [264, 144] width 5 height 5
click at [265, 142] on input "Select an option" at bounding box center [264, 144] width 5 height 5
click at [326, 168] on button "Next" at bounding box center [333, 174] width 26 height 13
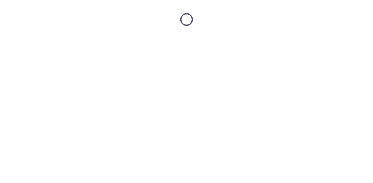
scroll to position [0, 0]
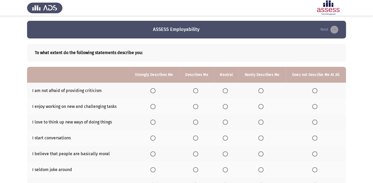
click at [263, 88] on mat-radio-button "Select an option" at bounding box center [261, 90] width 7 height 5
click at [261, 90] on span "Select an option" at bounding box center [260, 90] width 5 height 5
click at [261, 90] on input "Select an option" at bounding box center [260, 90] width 5 height 5
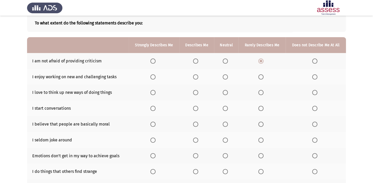
scroll to position [31, 0]
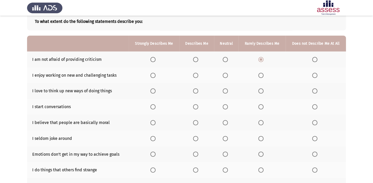
click at [191, 75] on th at bounding box center [196, 75] width 35 height 16
click at [194, 74] on span "Select an option" at bounding box center [195, 75] width 5 height 5
click at [194, 74] on input "Select an option" at bounding box center [195, 75] width 5 height 5
click at [257, 91] on th at bounding box center [261, 91] width 47 height 16
click at [261, 90] on span "Select an option" at bounding box center [260, 90] width 5 height 5
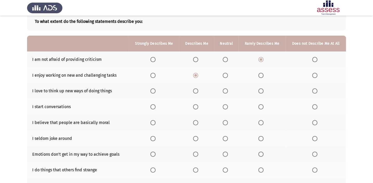
click at [261, 90] on input "Select an option" at bounding box center [260, 90] width 5 height 5
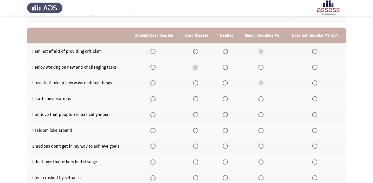
scroll to position [47, 0]
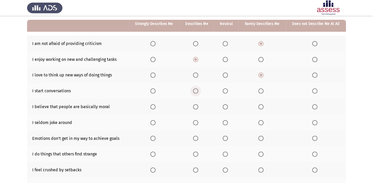
click at [196, 93] on span "Select an option" at bounding box center [195, 90] width 5 height 5
click at [196, 93] on input "Select an option" at bounding box center [195, 90] width 5 height 5
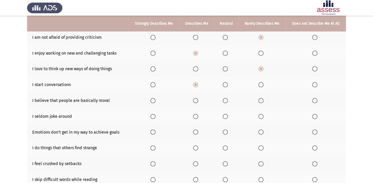
scroll to position [55, 0]
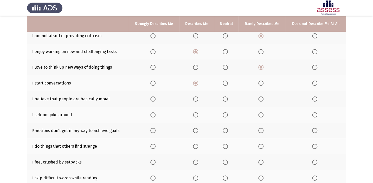
click at [197, 96] on span "Select an option" at bounding box center [195, 98] width 5 height 5
click at [197, 96] on input "Select an option" at bounding box center [195, 98] width 5 height 5
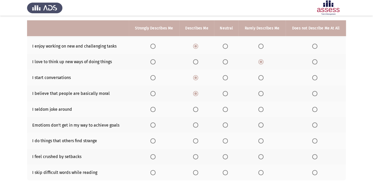
scroll to position [79, 0]
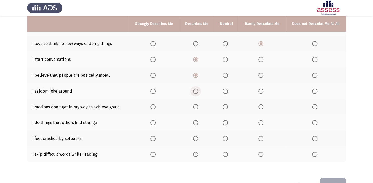
click at [194, 89] on span "Select an option" at bounding box center [195, 91] width 5 height 5
click at [194, 89] on input "Select an option" at bounding box center [195, 91] width 5 height 5
click at [259, 105] on span "Select an option" at bounding box center [260, 106] width 5 height 5
click at [259, 105] on input "Select an option" at bounding box center [260, 106] width 5 height 5
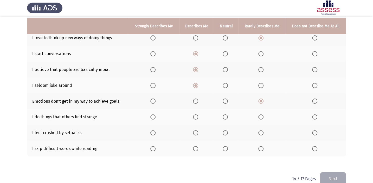
scroll to position [87, 0]
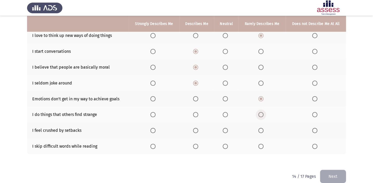
click at [261, 115] on span "Select an option" at bounding box center [261, 115] width 0 height 0
click at [261, 114] on input "Select an option" at bounding box center [260, 114] width 5 height 5
click at [261, 130] on span "Select an option" at bounding box center [260, 130] width 5 height 5
click at [261, 130] on input "Select an option" at bounding box center [260, 130] width 5 height 5
click at [260, 144] on span "Select an option" at bounding box center [260, 146] width 5 height 5
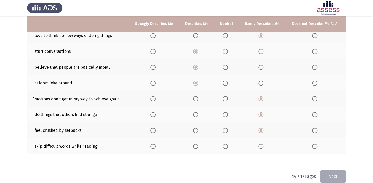
click at [260, 144] on input "Select an option" at bounding box center [260, 146] width 5 height 5
click at [336, 171] on button "Next" at bounding box center [333, 176] width 26 height 13
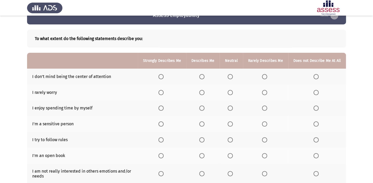
scroll to position [16, 0]
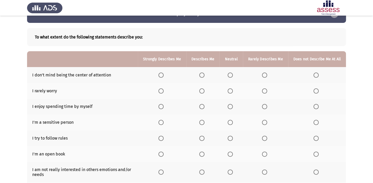
click at [268, 74] on label "Select an option" at bounding box center [265, 75] width 7 height 5
click at [267, 74] on input "Select an option" at bounding box center [264, 75] width 5 height 5
click at [262, 90] on span "Select an option" at bounding box center [264, 90] width 5 height 5
click at [262, 90] on input "Select an option" at bounding box center [264, 90] width 5 height 5
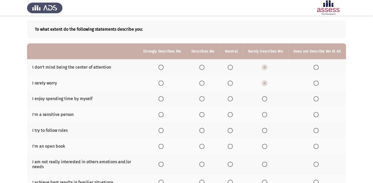
click at [204, 100] on span "Select an option" at bounding box center [201, 98] width 5 height 5
click at [204, 100] on input "Select an option" at bounding box center [201, 98] width 5 height 5
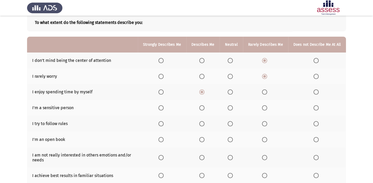
scroll to position [39, 0]
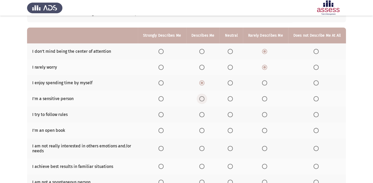
click at [204, 99] on span "Select an option" at bounding box center [201, 98] width 5 height 5
click at [204, 99] on input "Select an option" at bounding box center [201, 98] width 5 height 5
click at [204, 113] on span "Select an option" at bounding box center [201, 114] width 5 height 5
click at [204, 113] on input "Select an option" at bounding box center [201, 114] width 5 height 5
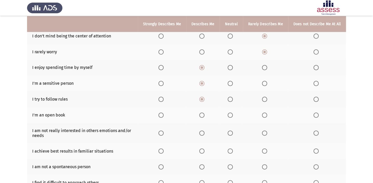
scroll to position [55, 0]
click at [267, 114] on span "Select an option" at bounding box center [264, 114] width 5 height 5
click at [267, 114] on input "Select an option" at bounding box center [264, 114] width 5 height 5
click at [266, 132] on span "Select an option" at bounding box center [264, 132] width 5 height 5
click at [266, 132] on input "Select an option" at bounding box center [264, 132] width 5 height 5
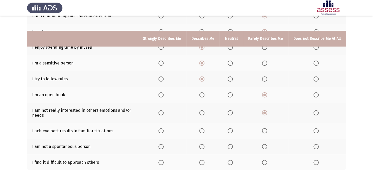
scroll to position [94, 0]
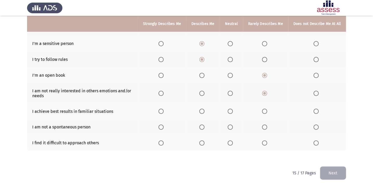
click at [206, 110] on label "Select an option" at bounding box center [202, 111] width 7 height 5
click at [204, 110] on input "Select an option" at bounding box center [201, 111] width 5 height 5
click at [266, 129] on th at bounding box center [265, 127] width 45 height 16
click at [266, 126] on span "Select an option" at bounding box center [264, 127] width 5 height 5
click at [266, 126] on input "Select an option" at bounding box center [264, 127] width 5 height 5
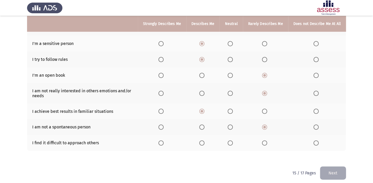
click at [231, 142] on span "Select an option" at bounding box center [229, 142] width 5 height 5
click at [231, 142] on input "Select an option" at bounding box center [229, 142] width 5 height 5
click at [328, 167] on button "Next" at bounding box center [333, 172] width 26 height 13
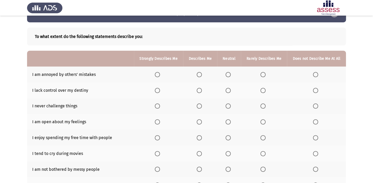
scroll to position [23, 0]
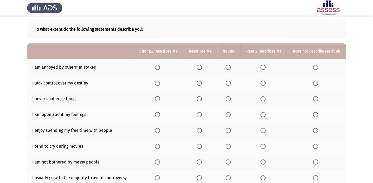
click at [200, 65] on span "Select an option" at bounding box center [199, 67] width 5 height 5
click at [200, 65] on input "Select an option" at bounding box center [199, 67] width 5 height 5
click at [261, 81] on span "Select an option" at bounding box center [262, 83] width 5 height 5
click at [261, 81] on input "Select an option" at bounding box center [262, 83] width 5 height 5
click at [263, 96] on span "Select an option" at bounding box center [262, 98] width 5 height 5
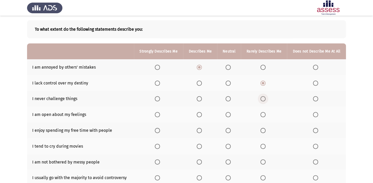
click at [263, 96] on input "Select an option" at bounding box center [262, 98] width 5 height 5
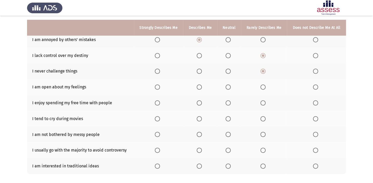
scroll to position [55, 0]
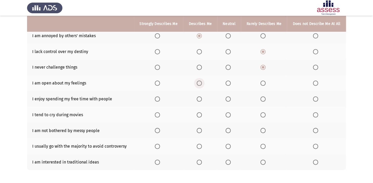
click at [201, 81] on span "Select an option" at bounding box center [199, 83] width 5 height 5
click at [201, 81] on input "Select an option" at bounding box center [199, 83] width 5 height 5
click at [199, 100] on span "Select an option" at bounding box center [199, 98] width 5 height 5
click at [199, 100] on input "Select an option" at bounding box center [199, 98] width 5 height 5
click at [197, 115] on span "Select an option" at bounding box center [199, 114] width 5 height 5
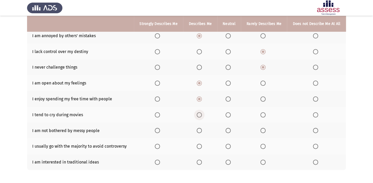
click at [197, 115] on input "Select an option" at bounding box center [199, 114] width 5 height 5
click at [156, 115] on span "Select an option" at bounding box center [157, 114] width 5 height 5
click at [156, 115] on input "Select an option" at bounding box center [157, 114] width 5 height 5
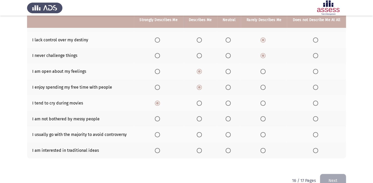
scroll to position [71, 0]
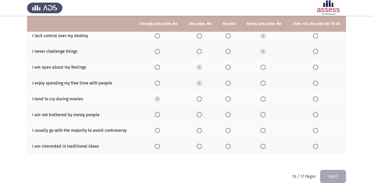
click at [203, 113] on label "Select an option" at bounding box center [200, 114] width 7 height 5
click at [202, 113] on input "Select an option" at bounding box center [199, 114] width 5 height 5
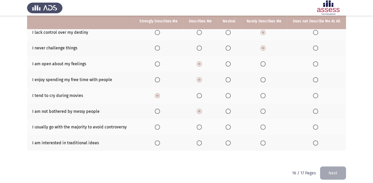
scroll to position [77, 0]
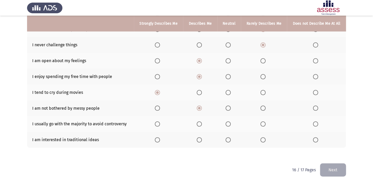
click at [199, 122] on span "Select an option" at bounding box center [199, 123] width 5 height 5
click at [199, 122] on input "Select an option" at bounding box center [199, 123] width 5 height 5
click at [263, 137] on span "Select an option" at bounding box center [262, 139] width 5 height 5
click at [263, 137] on input "Select an option" at bounding box center [262, 139] width 5 height 5
click at [335, 167] on button "Next" at bounding box center [333, 169] width 26 height 13
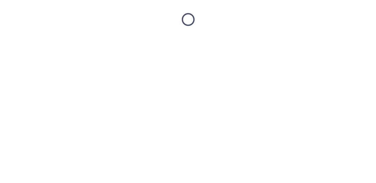
scroll to position [0, 0]
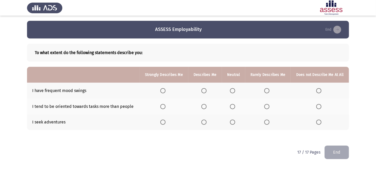
click at [203, 89] on span "Select an option" at bounding box center [203, 90] width 5 height 5
click at [203, 89] on input "Select an option" at bounding box center [203, 90] width 5 height 5
click at [268, 105] on span "Select an option" at bounding box center [266, 106] width 5 height 5
click at [268, 105] on input "Select an option" at bounding box center [266, 106] width 5 height 5
click at [263, 121] on th at bounding box center [267, 122] width 45 height 16
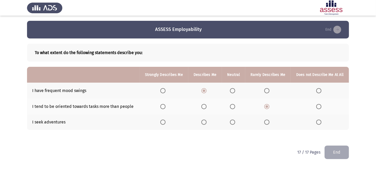
click at [267, 121] on span "Select an option" at bounding box center [266, 122] width 5 height 5
click at [267, 121] on input "Select an option" at bounding box center [266, 122] width 5 height 5
click at [339, 153] on button "End" at bounding box center [337, 152] width 24 height 13
